Goal: Find specific page/section: Find specific page/section

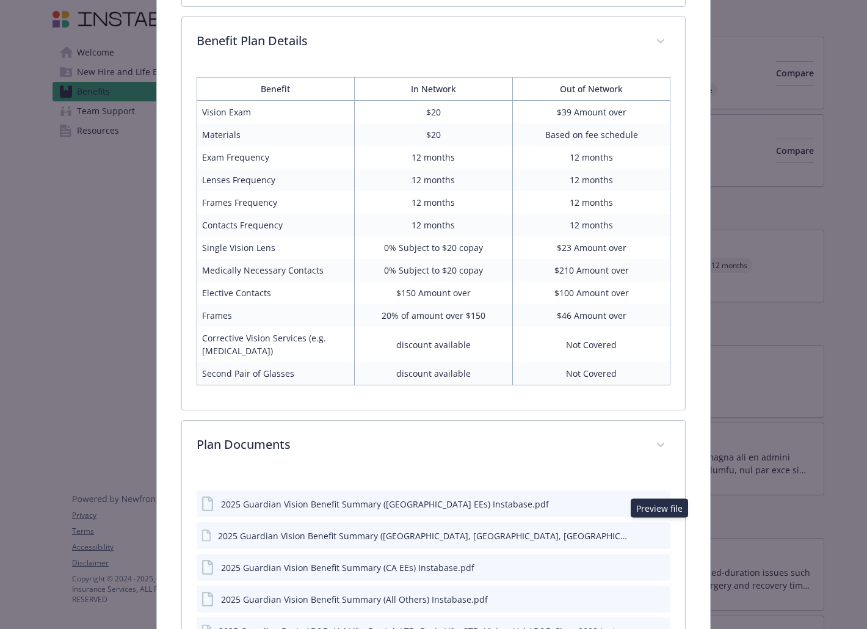
scroll to position [761, 0]
